Goal: Information Seeking & Learning: Learn about a topic

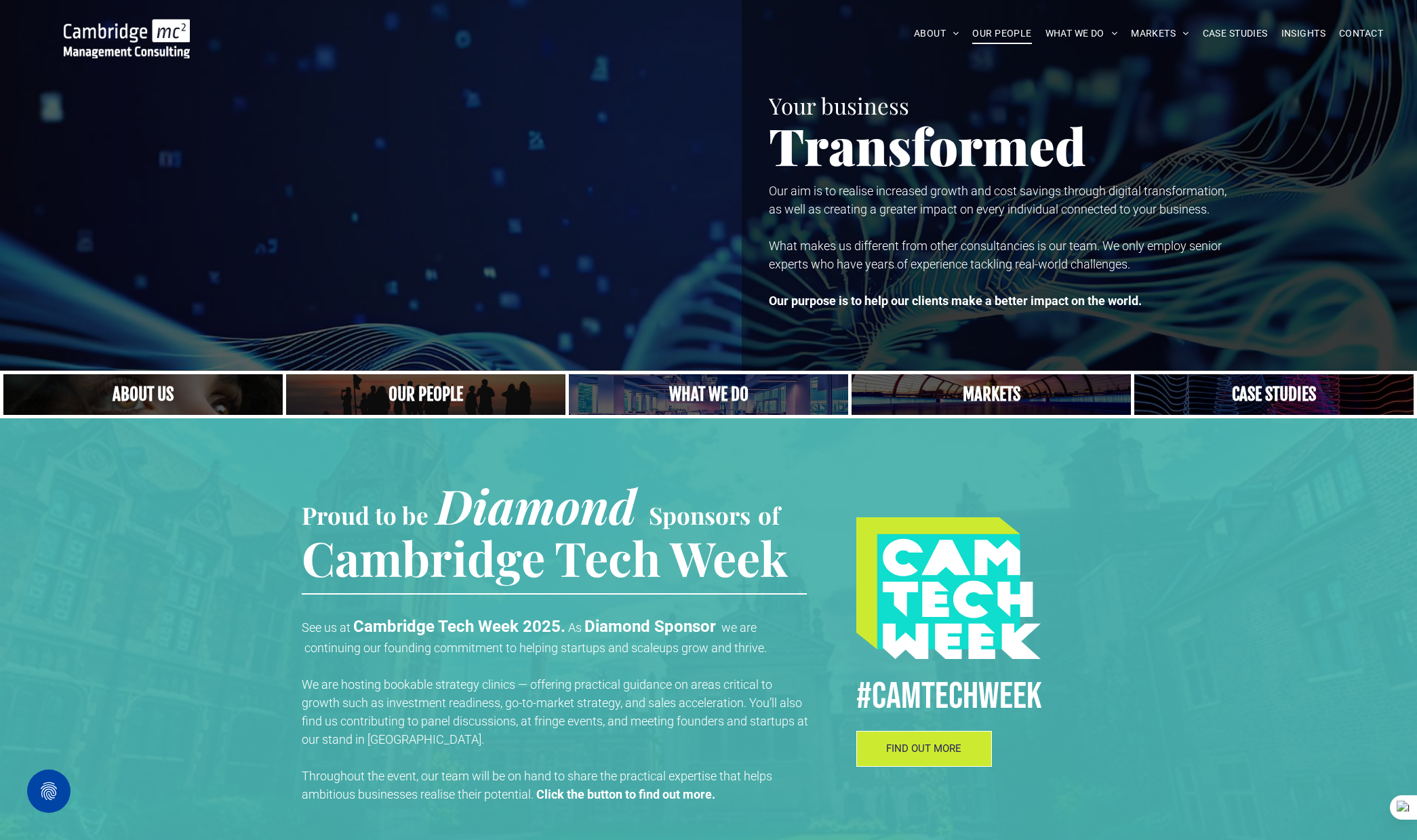
click at [1008, 35] on span "OUR PEOPLE" at bounding box center [1002, 33] width 59 height 21
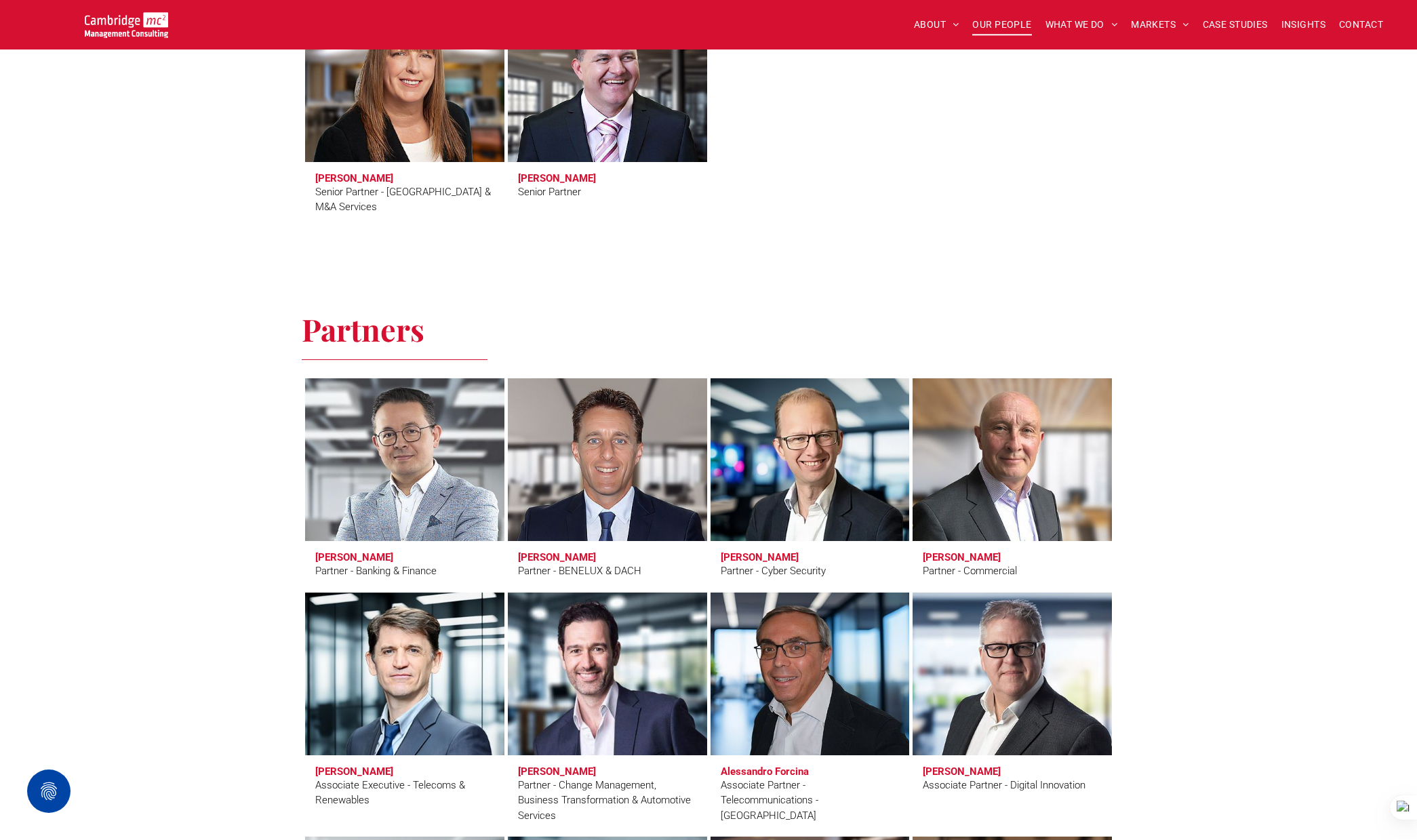
scroll to position [2528, 0]
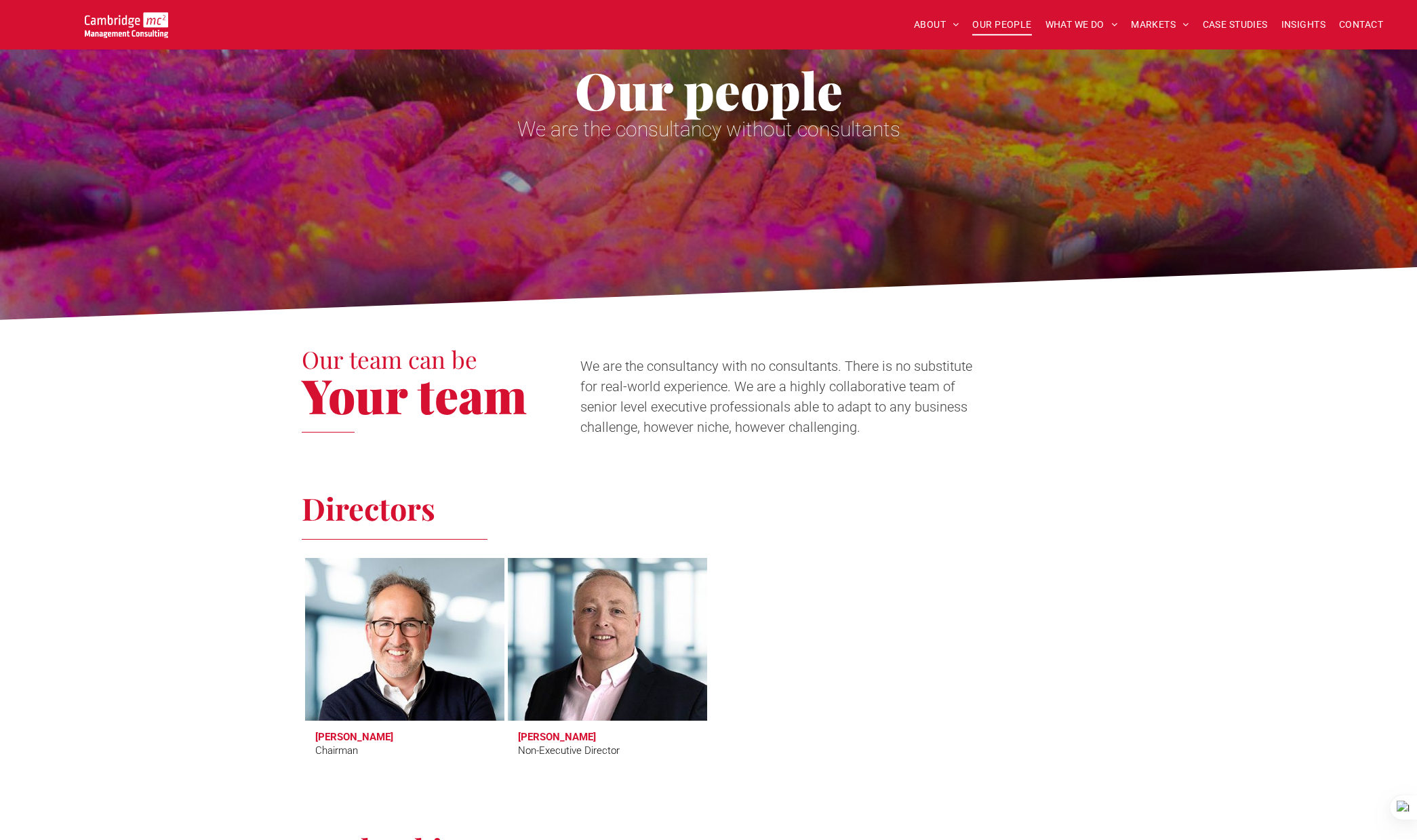
scroll to position [124, 0]
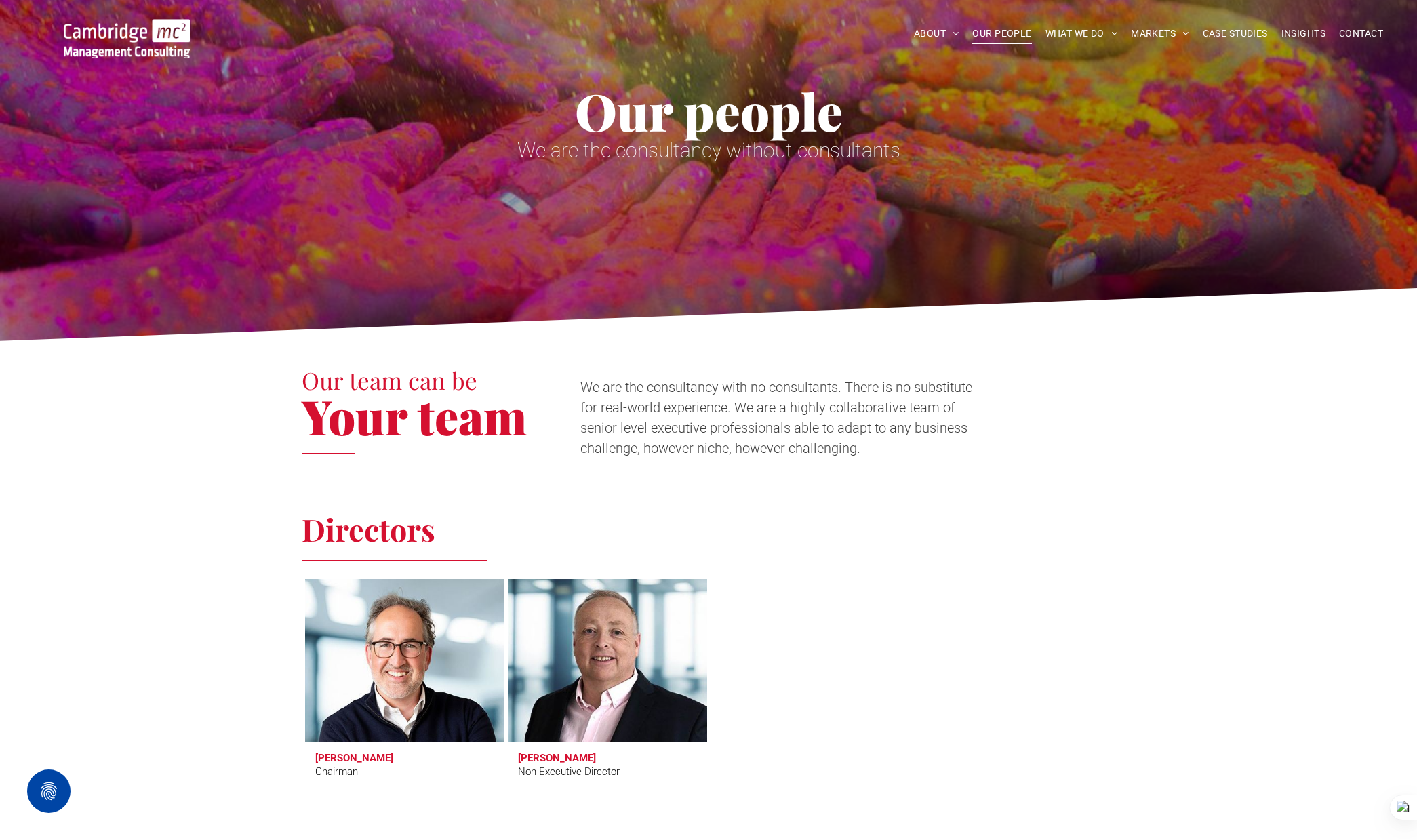
click at [123, 29] on img at bounding box center [127, 38] width 126 height 39
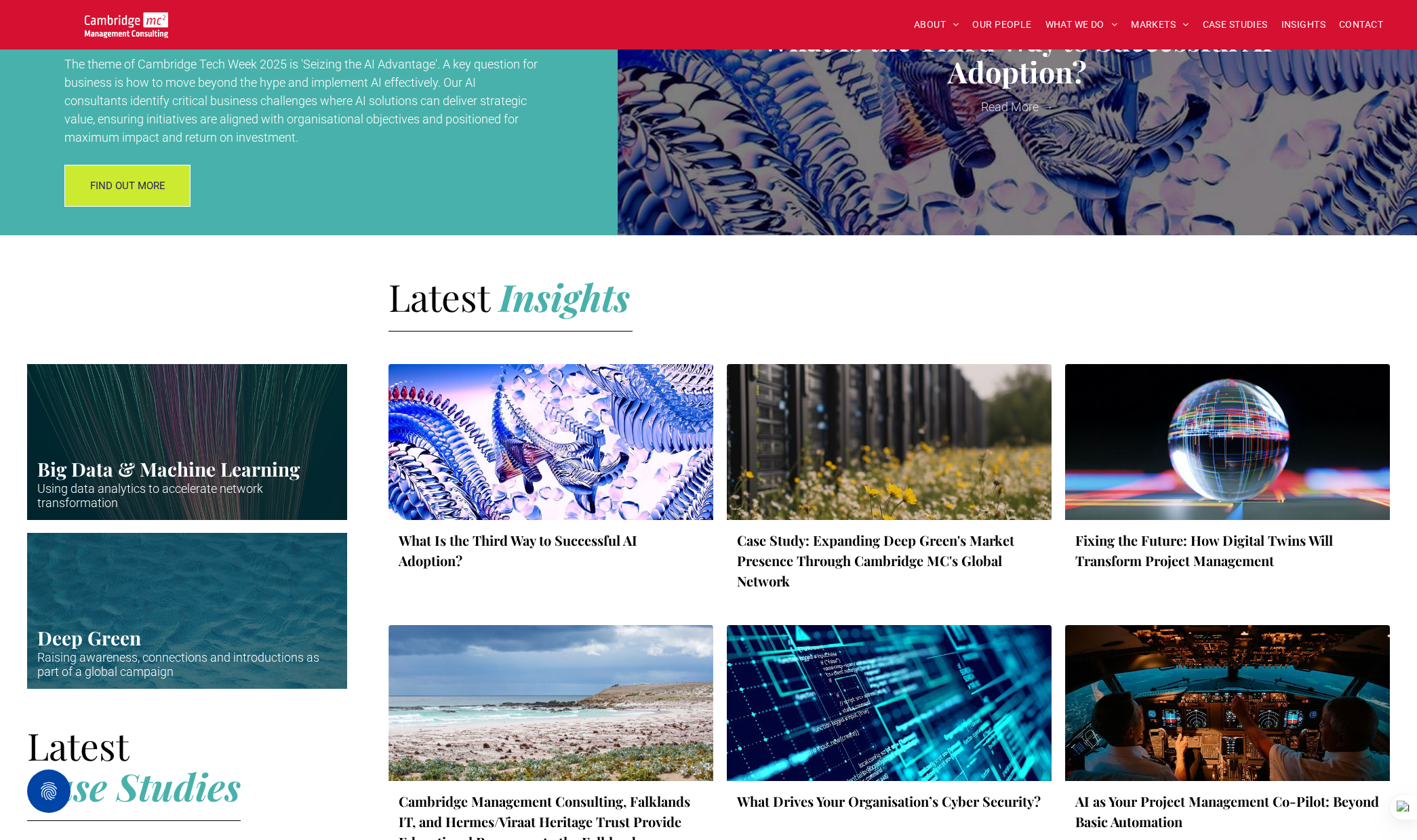
scroll to position [1737, 0]
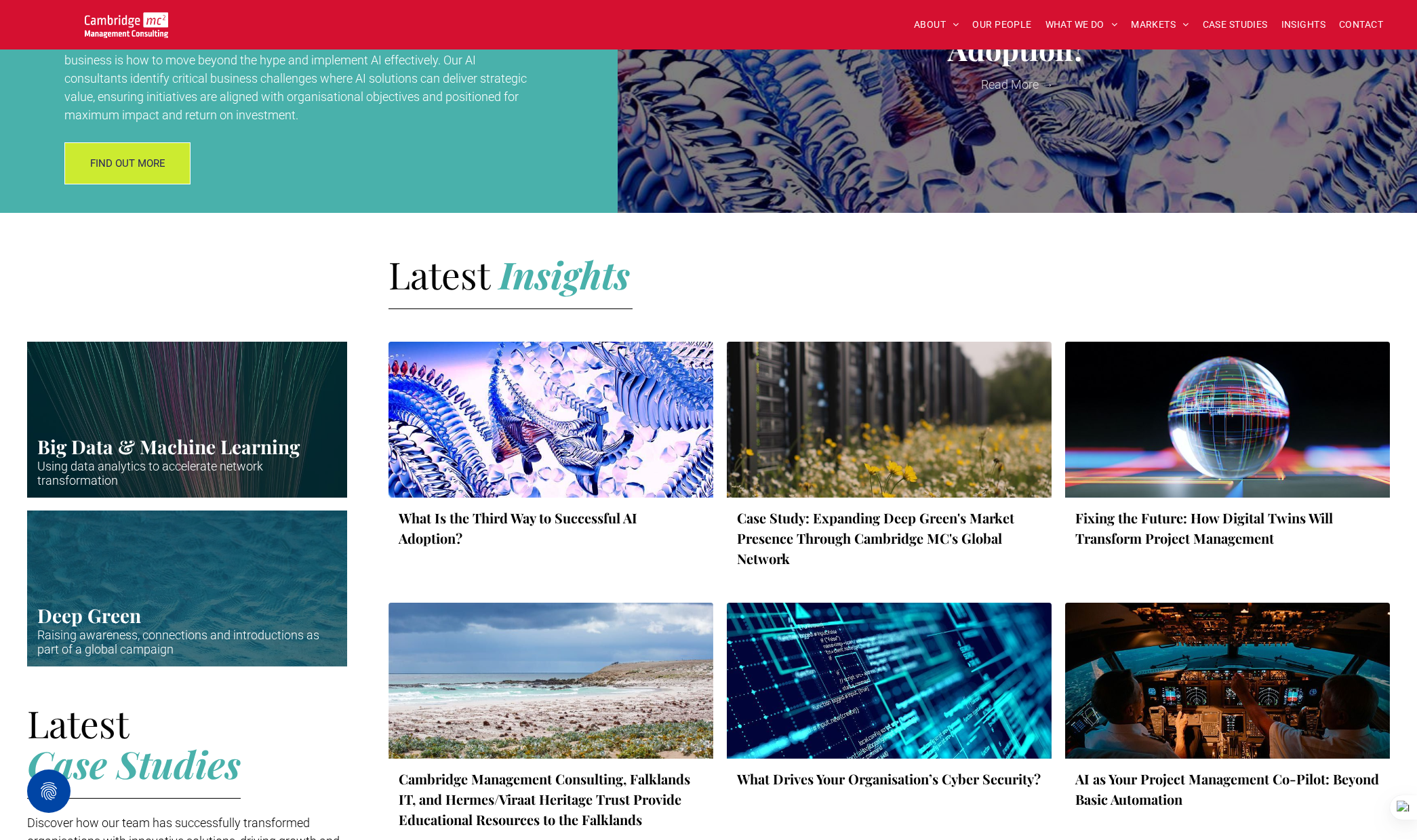
click at [492, 423] on div at bounding box center [550, 419] width 345 height 165
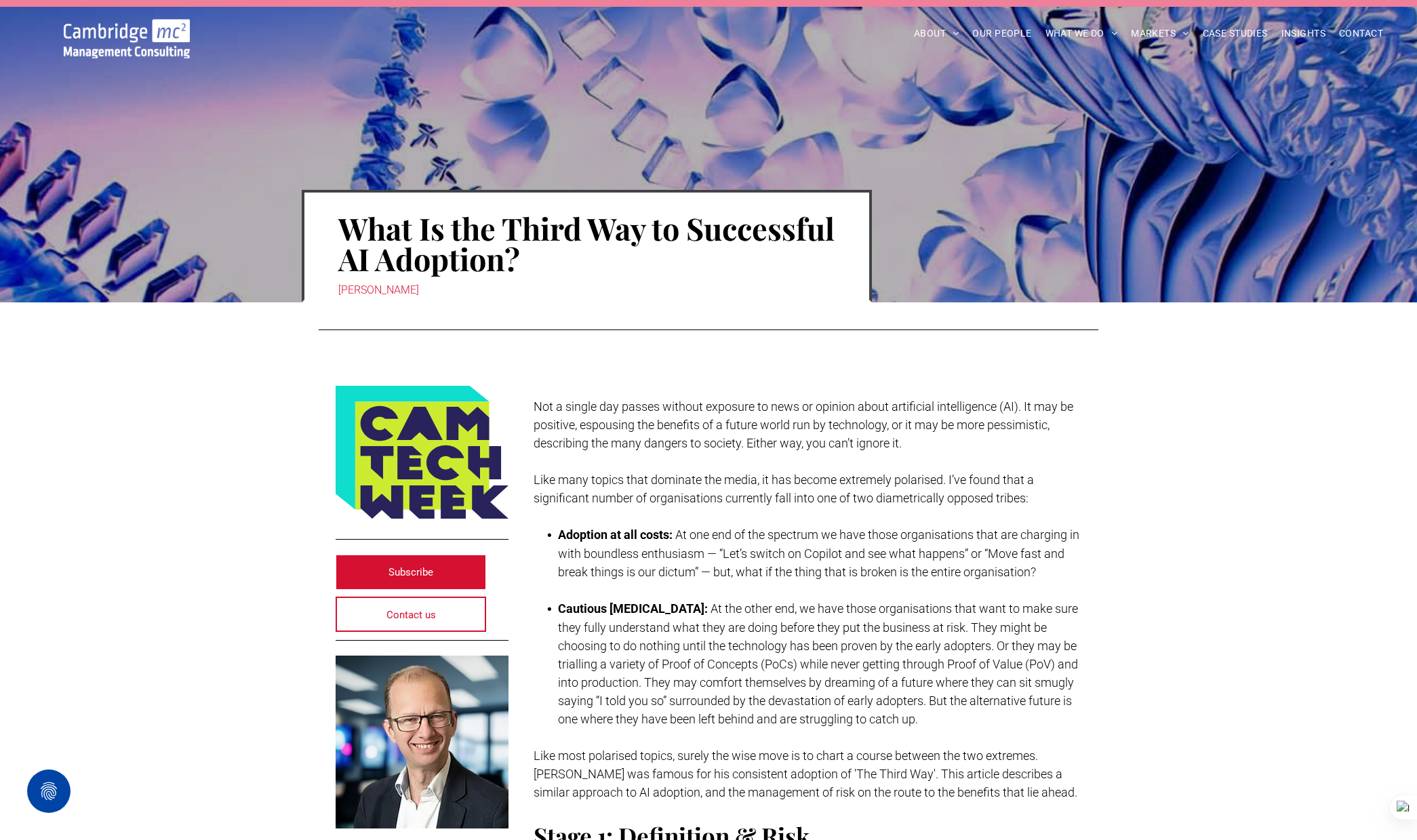
click at [152, 45] on img at bounding box center [127, 38] width 126 height 39
